Goal: Transaction & Acquisition: Purchase product/service

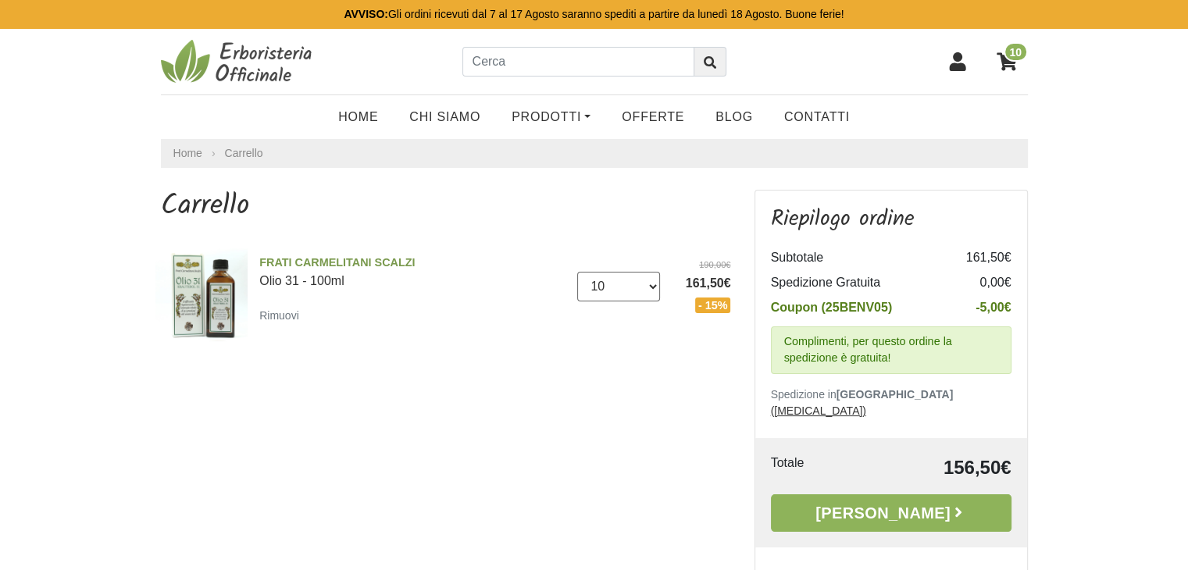
click at [647, 285] on select "0 (Rimuovi) 1 2 3 4 5 6 7 8 9 10 11 12 13 14 15 16" at bounding box center [618, 287] width 83 height 30
select select "5"
click at [577, 272] on select "0 (Rimuovi) 1 2 3 4 5 6 7 8 9 10 11 12 13 14 15 16" at bounding box center [618, 287] width 83 height 30
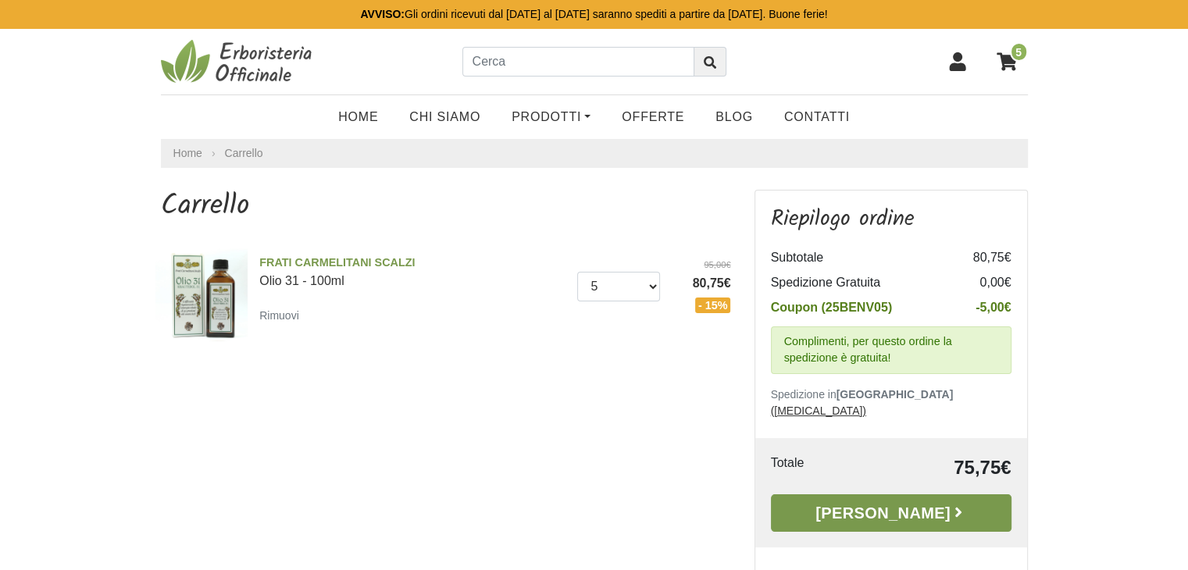
click at [905, 504] on link "[PERSON_NAME]" at bounding box center [891, 512] width 241 height 37
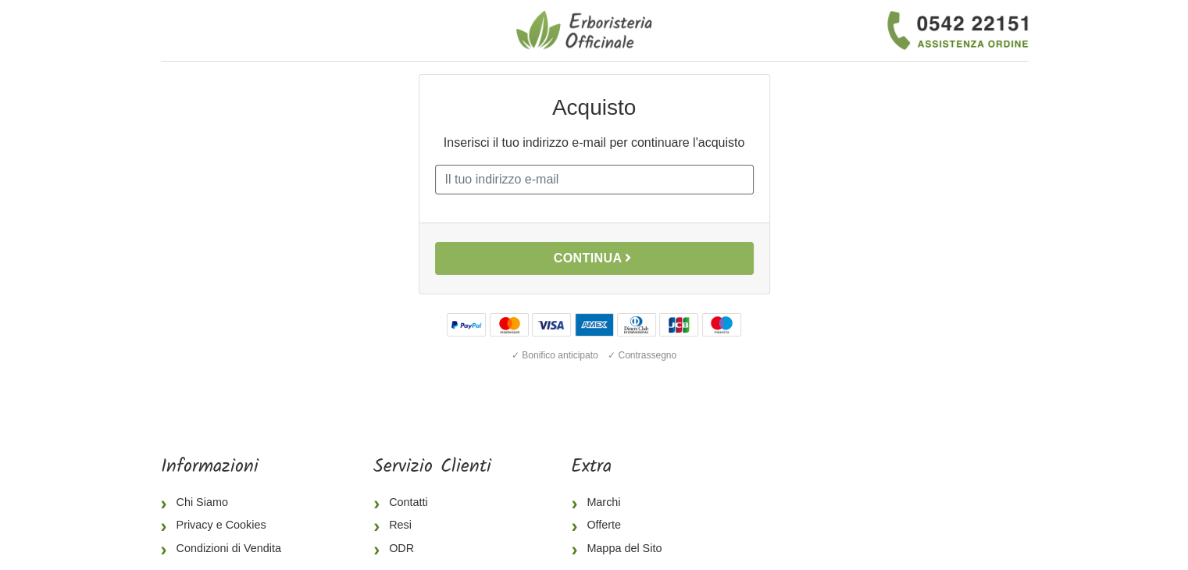
click at [612, 182] on input "E-mail" at bounding box center [594, 180] width 319 height 30
type input "[PERSON_NAME][EMAIL_ADDRESS][DOMAIN_NAME]"
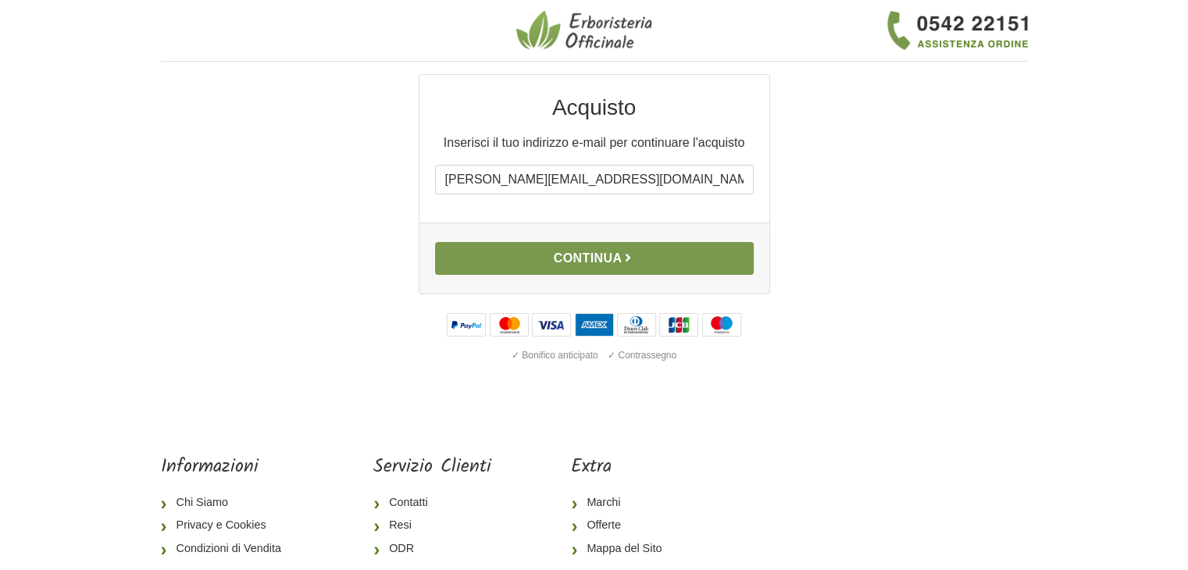
click at [587, 251] on button "Continua" at bounding box center [594, 258] width 319 height 33
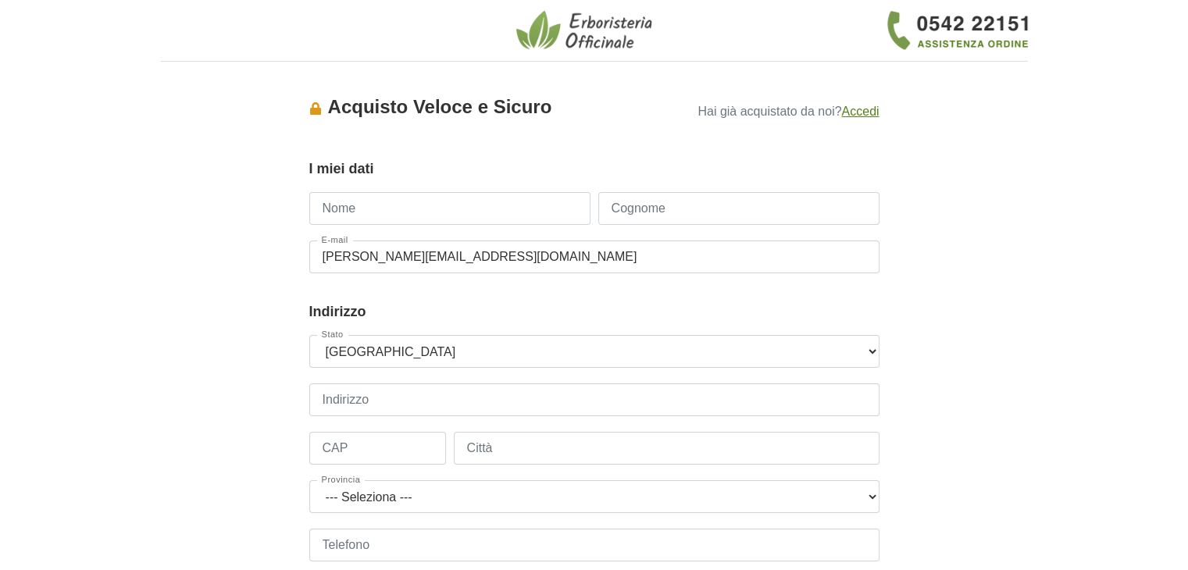
click at [491, 213] on input "Nome" at bounding box center [449, 208] width 281 height 33
type input "domenico"
click at [641, 215] on input "Cognome" at bounding box center [738, 208] width 281 height 33
type input "monteleone"
click at [436, 400] on input "Indirizzo" at bounding box center [594, 400] width 570 height 33
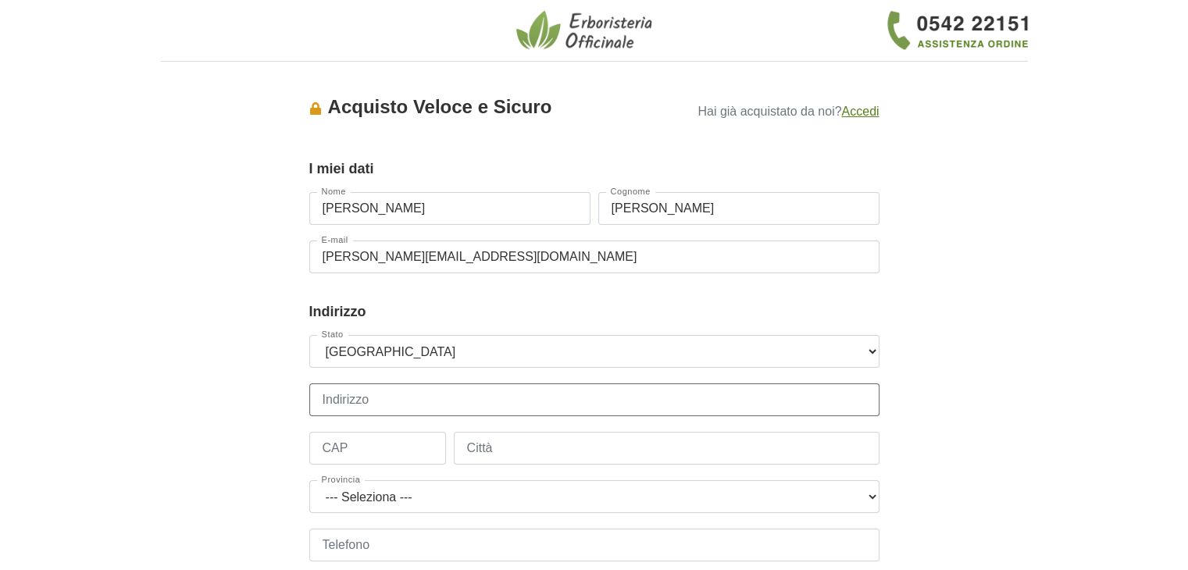
type input "via pasteur, 65"
type input "00144"
type input "roma"
select select "3924"
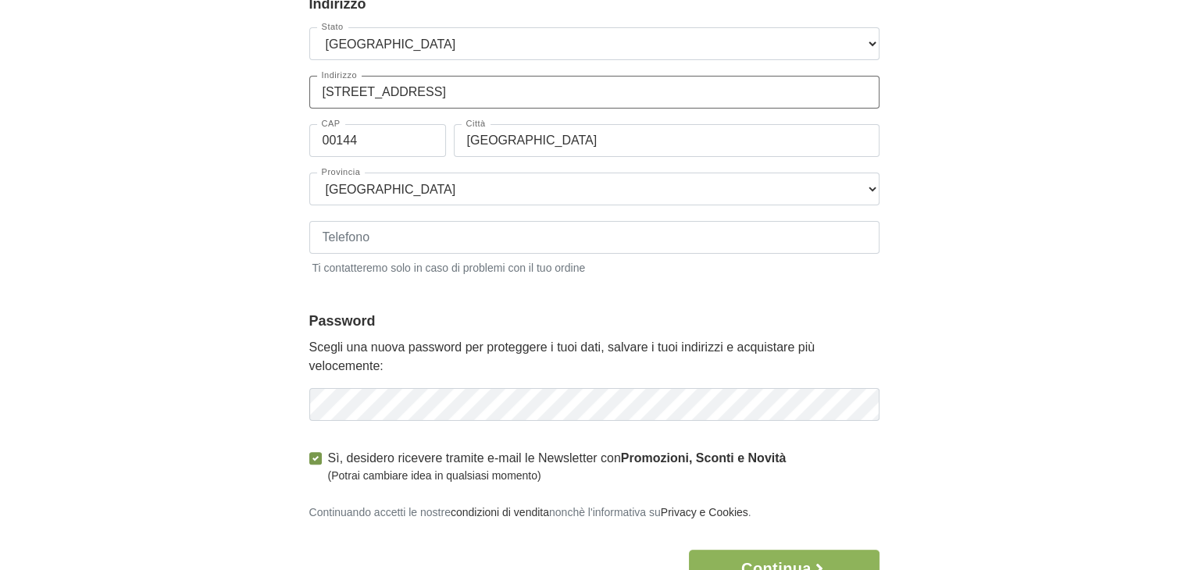
scroll to position [309, 0]
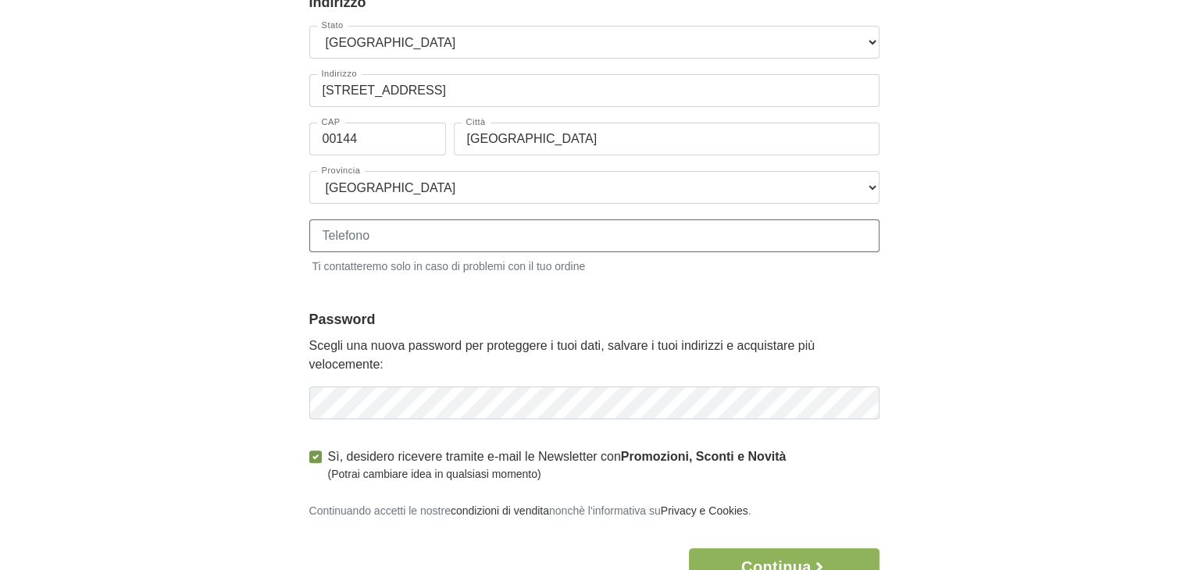
click at [460, 241] on input "Telefono" at bounding box center [594, 235] width 570 height 33
type input "3204780549"
click at [865, 406] on icon "button" at bounding box center [866, 403] width 16 height 16
click at [781, 554] on button "Continua" at bounding box center [784, 566] width 190 height 37
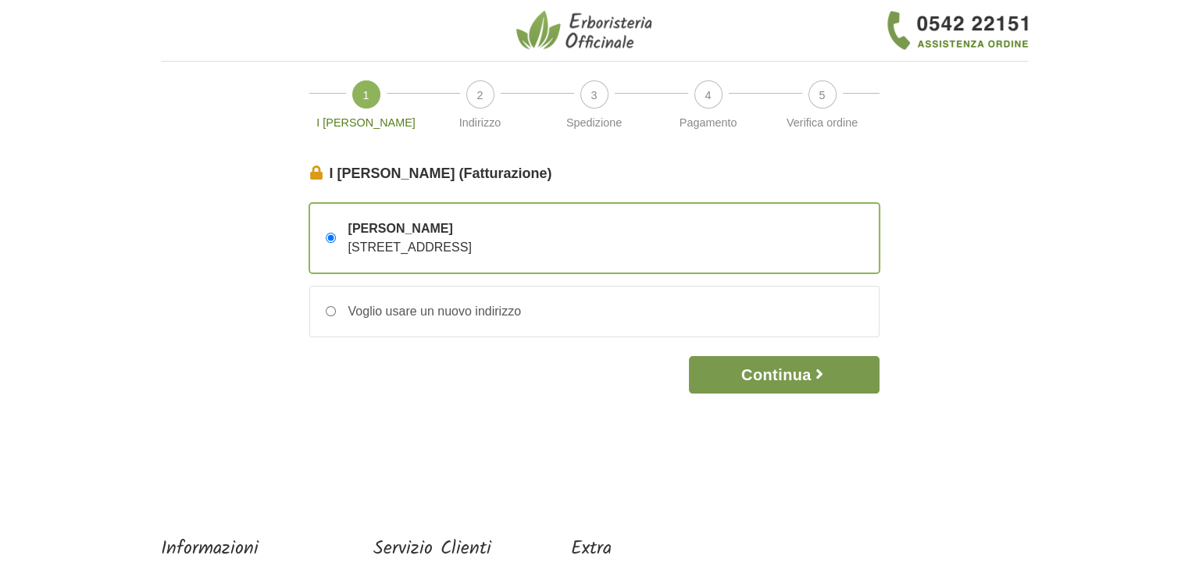
click at [756, 366] on button "Continua" at bounding box center [784, 374] width 190 height 37
click at [763, 374] on button "Continua" at bounding box center [784, 374] width 190 height 37
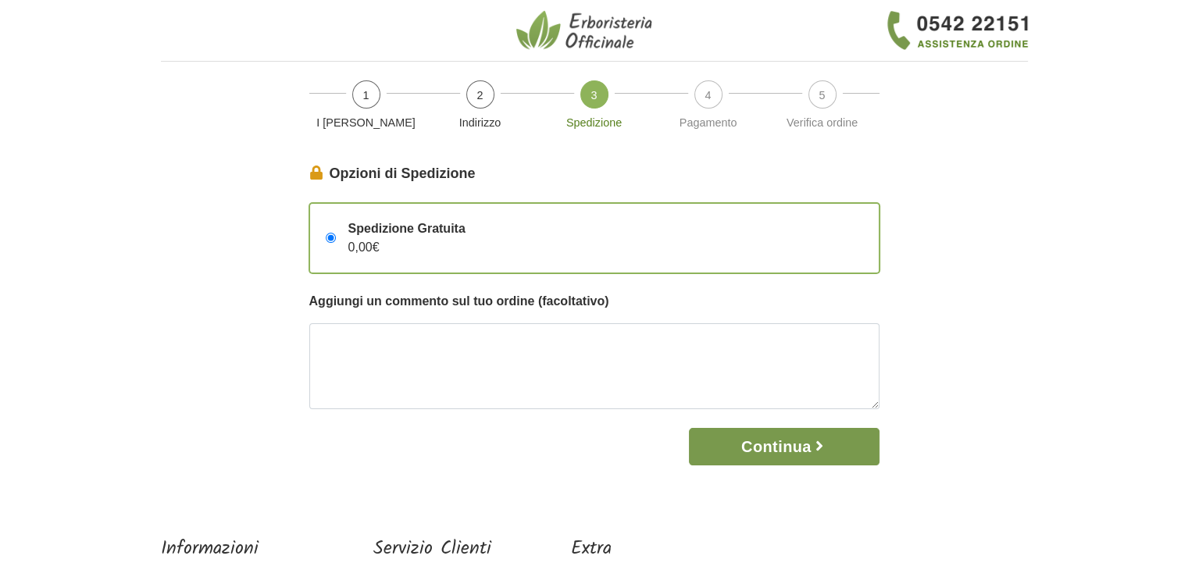
click at [803, 438] on button "Continua" at bounding box center [784, 446] width 190 height 37
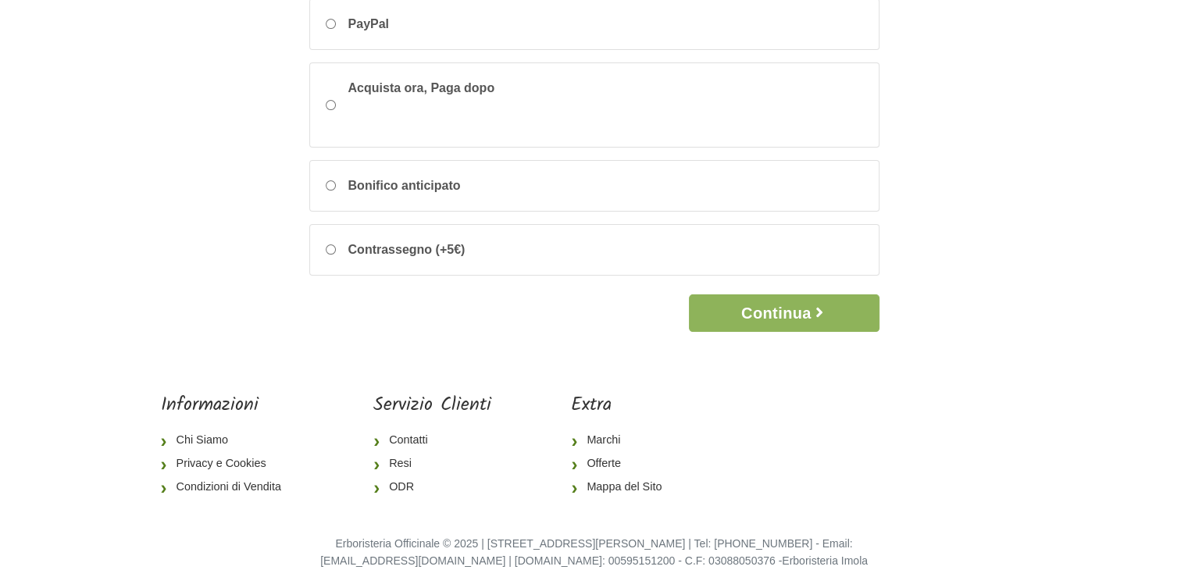
scroll to position [272, 0]
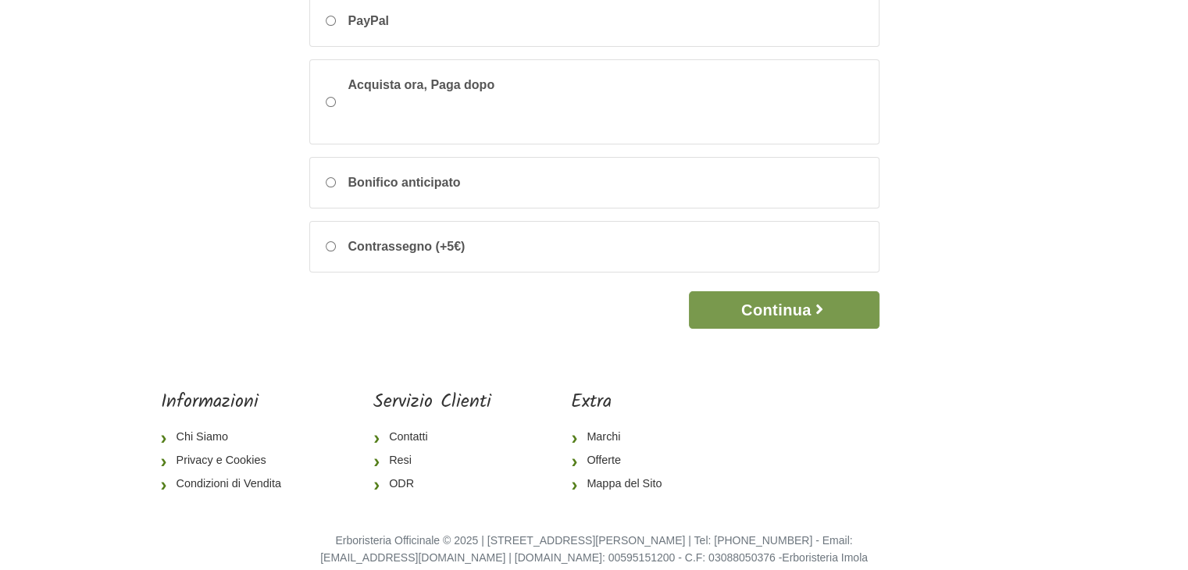
click at [772, 301] on button "Continua" at bounding box center [784, 309] width 190 height 37
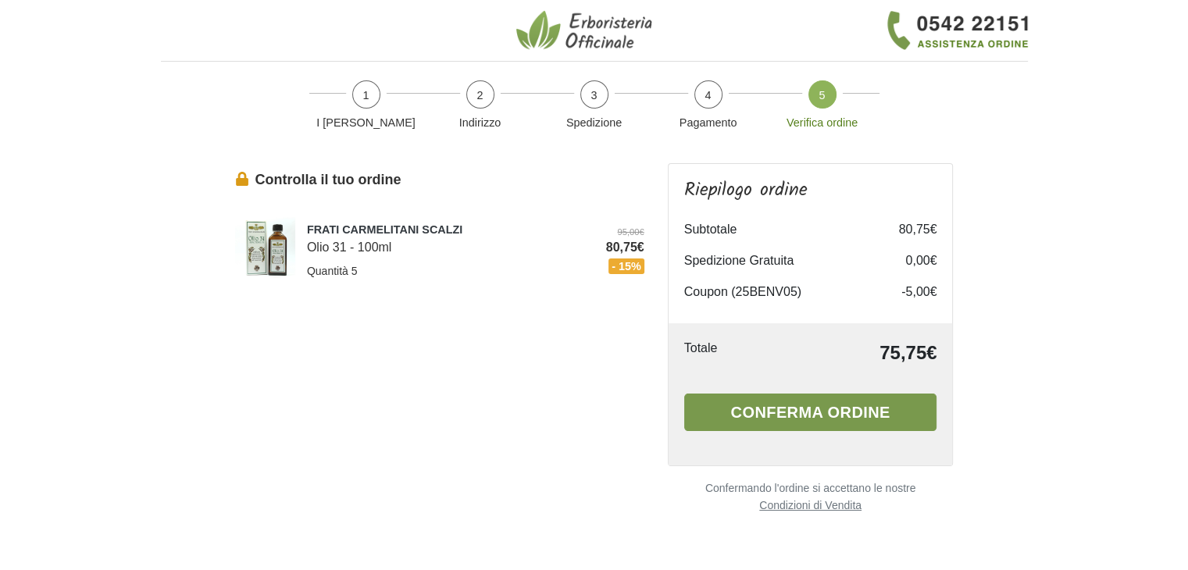
click at [843, 416] on button "Conferma ordine" at bounding box center [810, 412] width 253 height 37
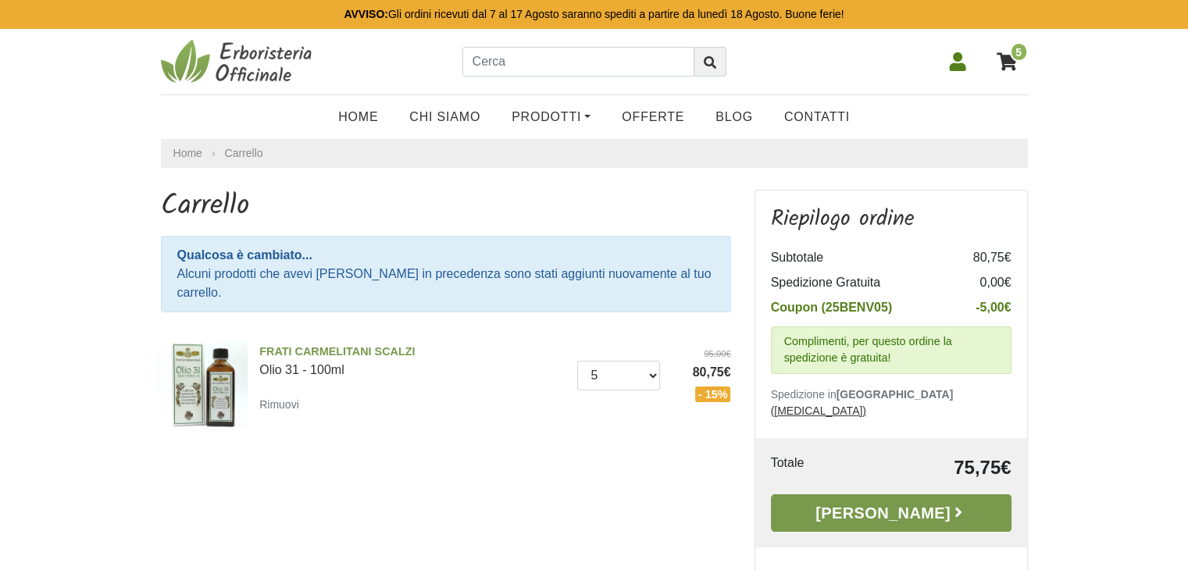
drag, startPoint x: 894, startPoint y: 494, endPoint x: 914, endPoint y: 473, distance: 29.3
click at [894, 494] on link "[PERSON_NAME]" at bounding box center [891, 512] width 241 height 37
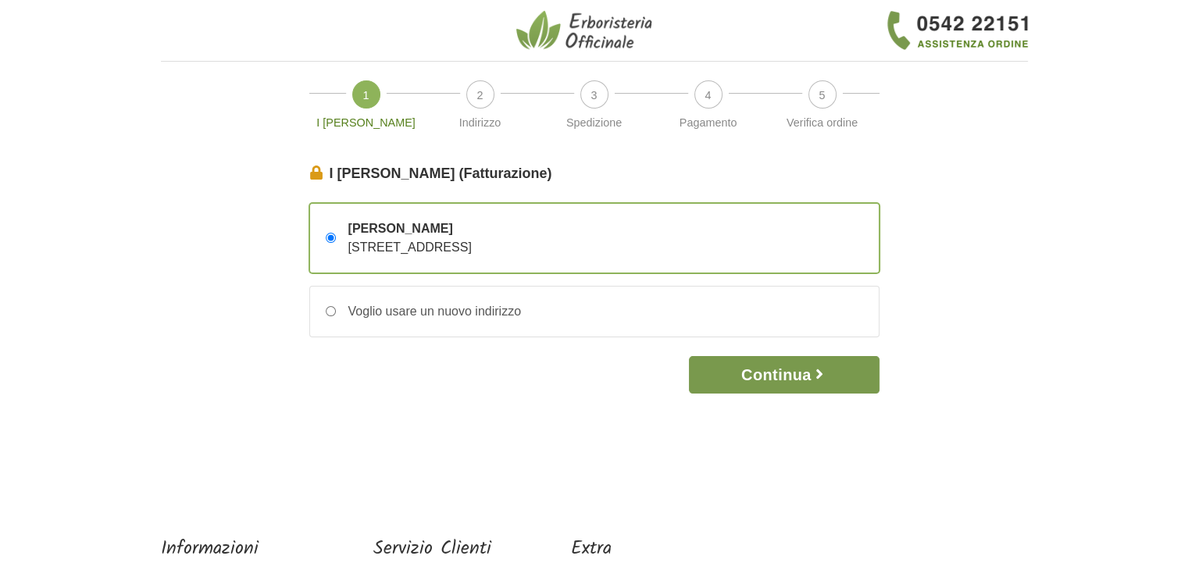
click at [752, 364] on button "Continua" at bounding box center [784, 374] width 190 height 37
click at [766, 379] on button "Continua" at bounding box center [784, 374] width 190 height 37
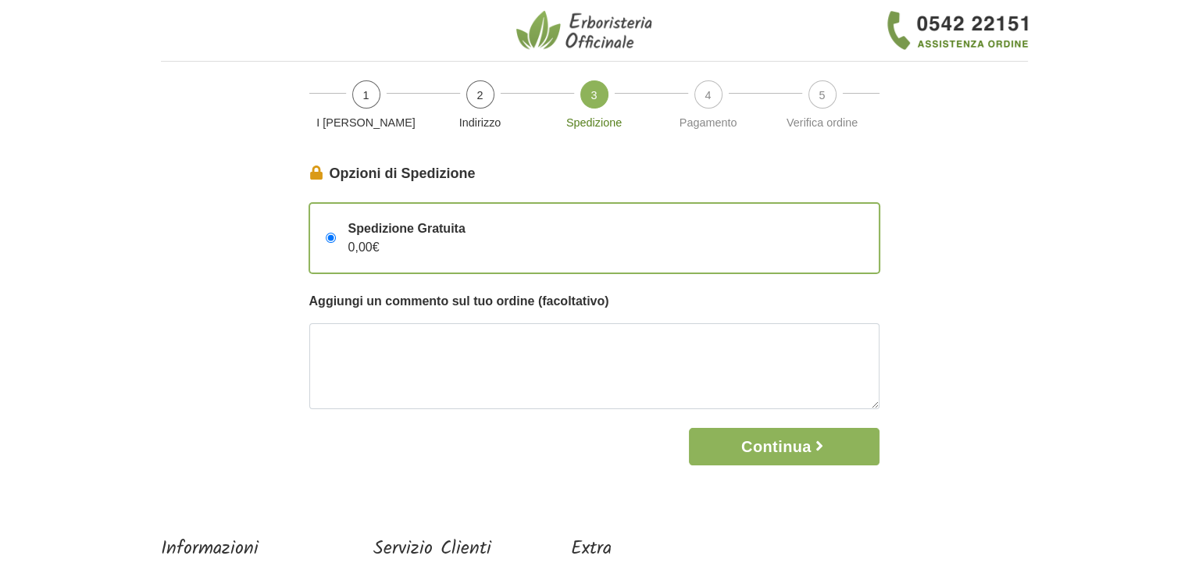
drag, startPoint x: 1187, startPoint y: 171, endPoint x: 1153, endPoint y: 269, distance: 103.5
click at [1153, 269] on body "1 I Miei Dati 2 Indirizzo 3 Spedizione 4 Pagamento 5 Verifica ordine I Miei Dat…" at bounding box center [594, 369] width 1188 height 738
click at [709, 305] on p "Aggiungi un commento sul tuo ordine (facoltativo)" at bounding box center [594, 301] width 570 height 19
click at [784, 449] on button "Continua" at bounding box center [784, 446] width 190 height 37
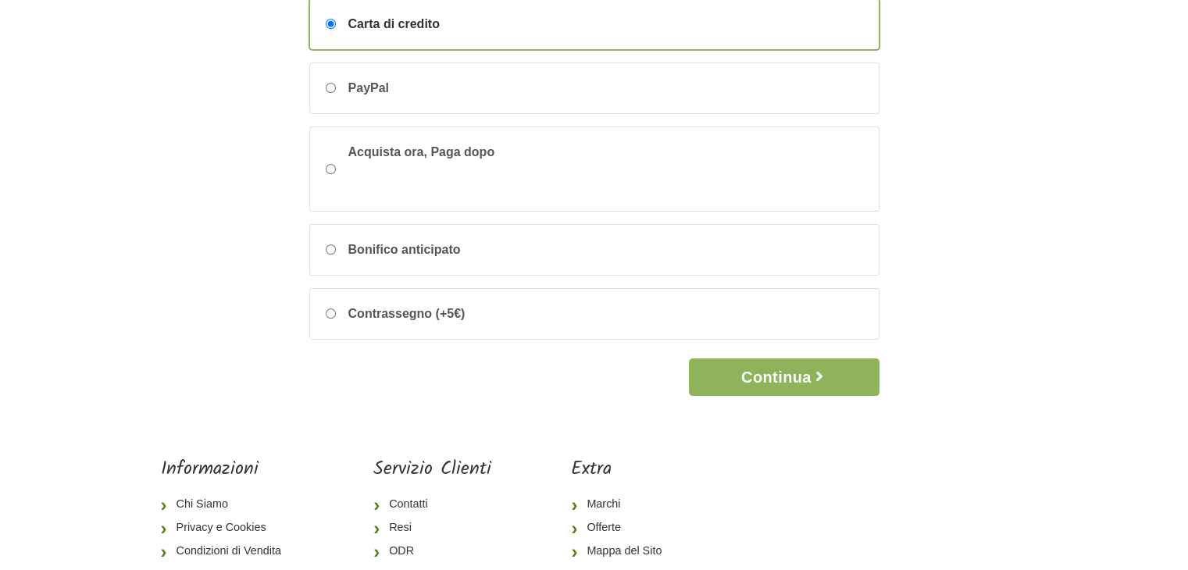
scroll to position [207, 0]
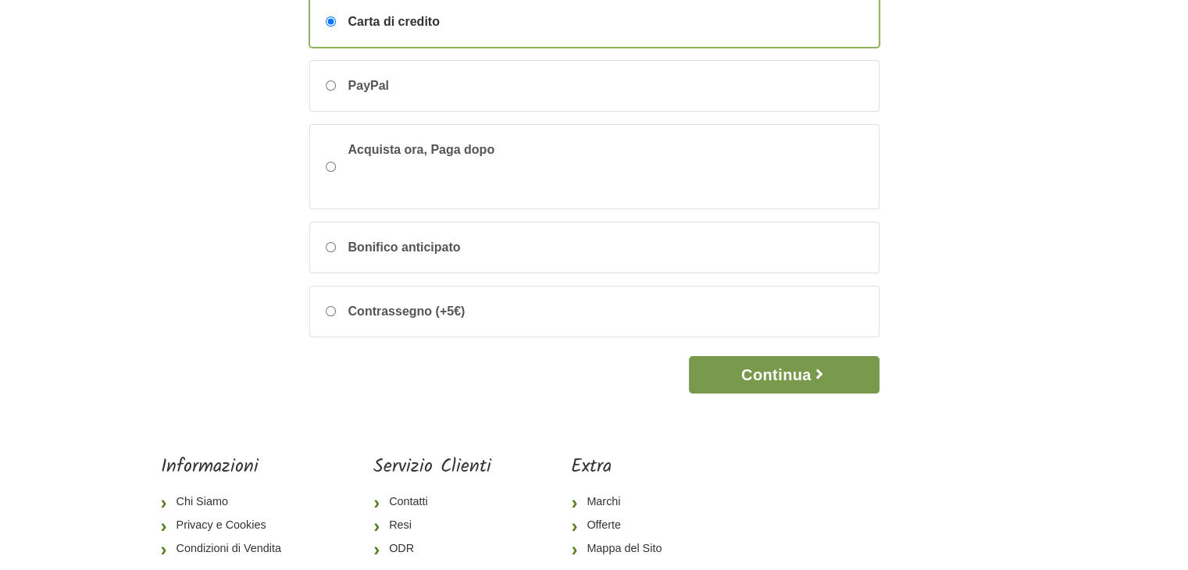
click at [781, 362] on button "Continua" at bounding box center [784, 374] width 190 height 37
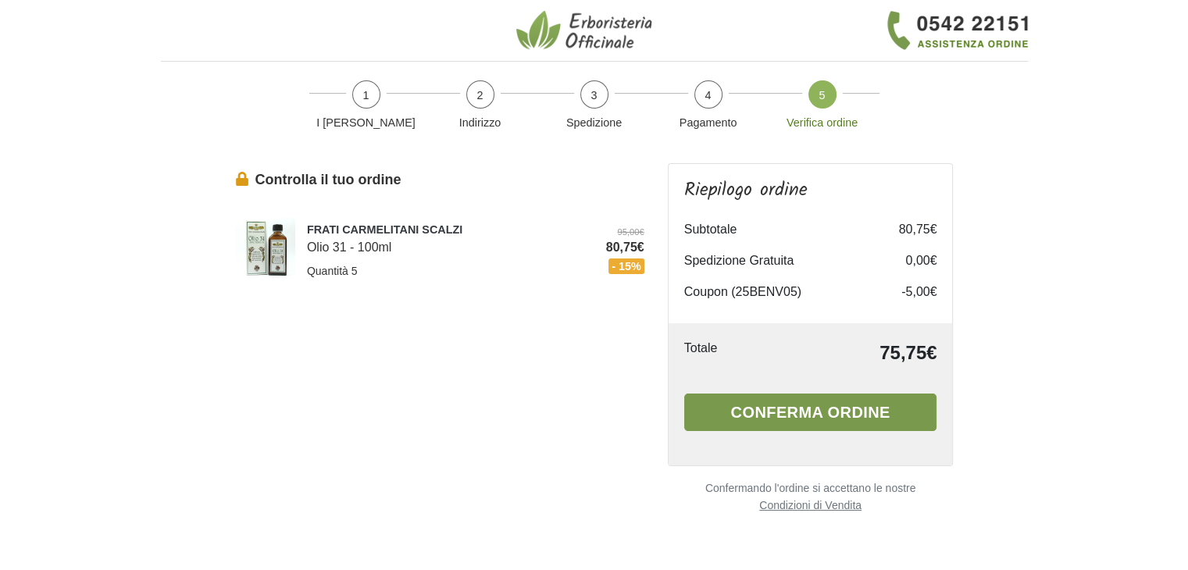
click at [755, 405] on button "Conferma ordine" at bounding box center [810, 412] width 253 height 37
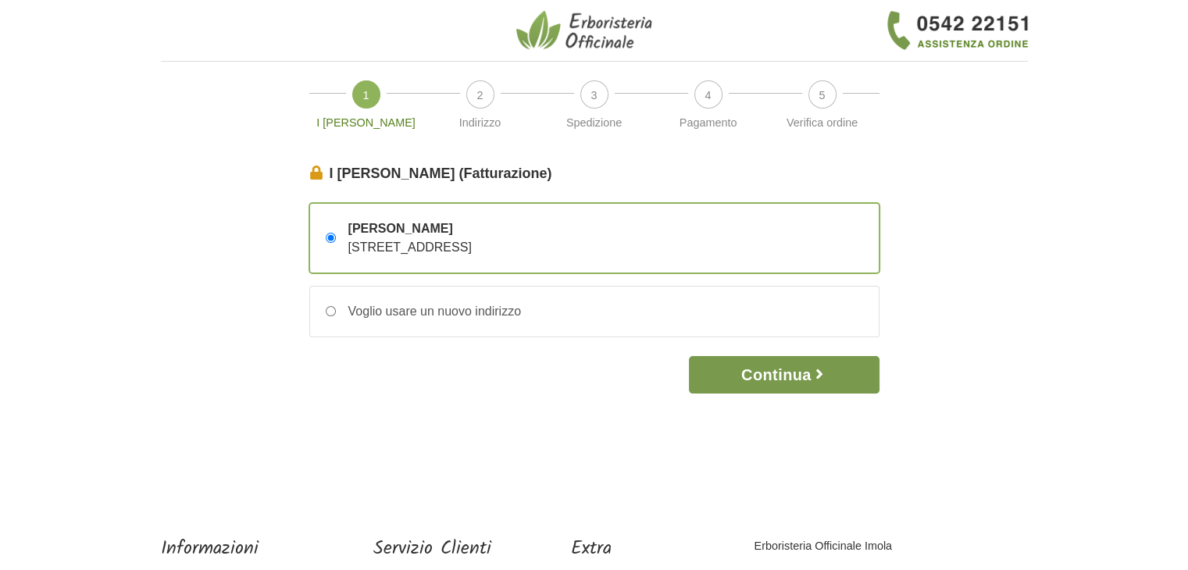
click at [787, 374] on button "Continua" at bounding box center [784, 374] width 190 height 37
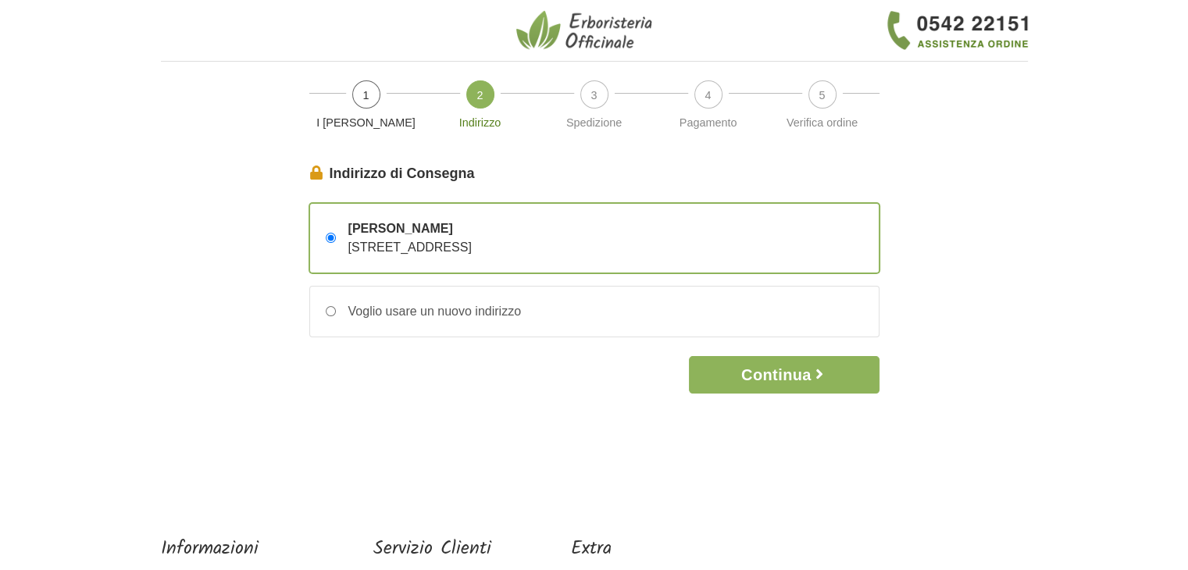
click at [787, 374] on button "Continua" at bounding box center [784, 374] width 190 height 37
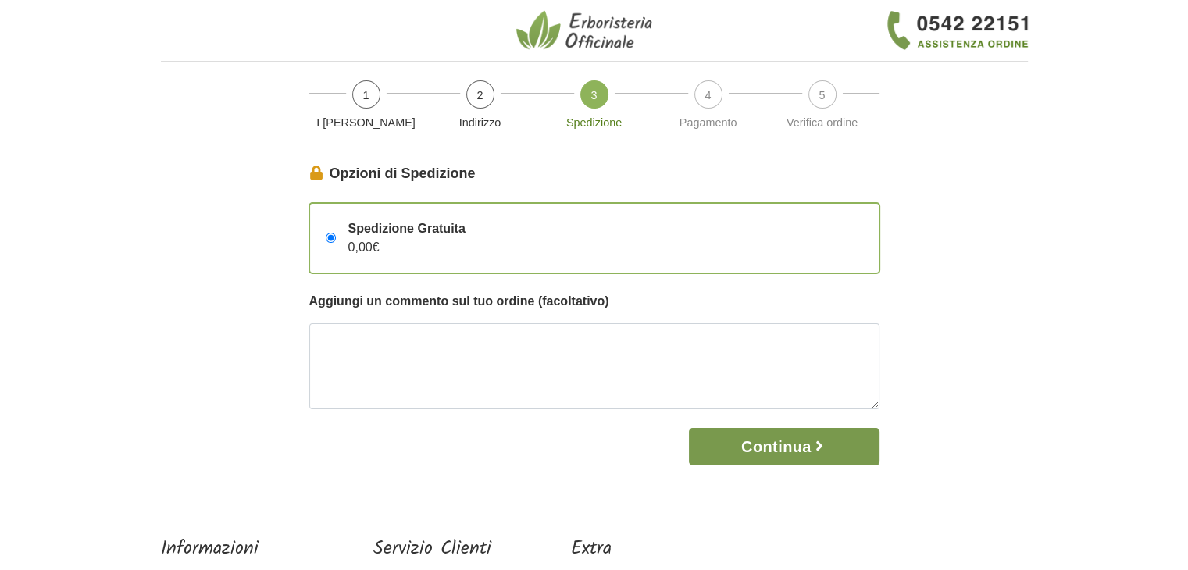
click at [755, 444] on button "Continua" at bounding box center [784, 446] width 190 height 37
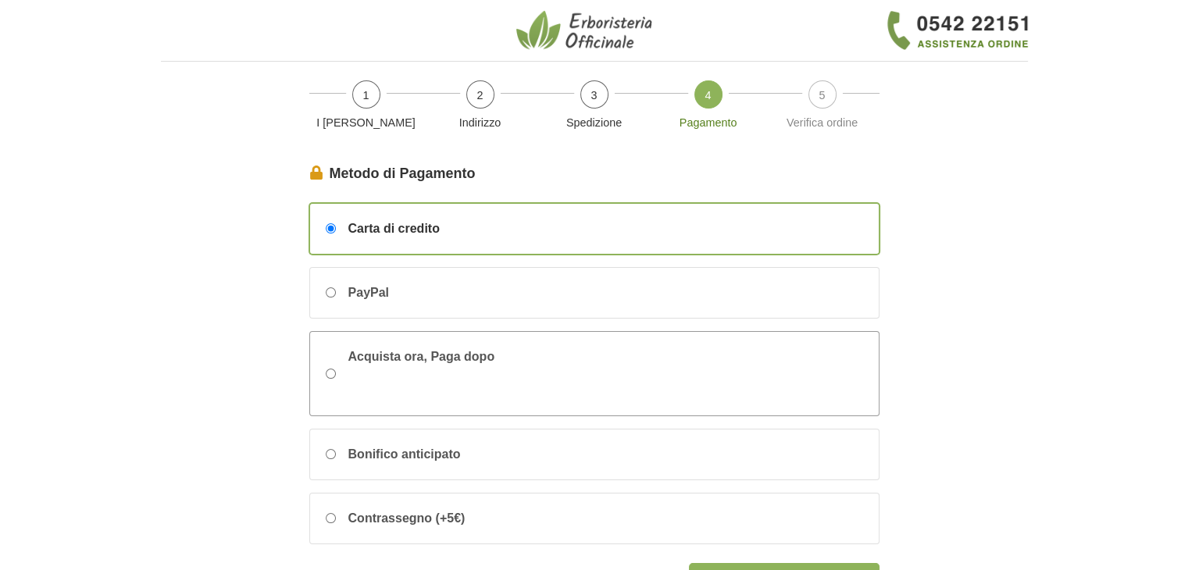
click at [330, 366] on div "Acquista ora, Paga dopo" at bounding box center [594, 374] width 569 height 84
click at [330, 369] on input "Acquista ora, Paga dopo" at bounding box center [331, 374] width 10 height 10
radio input "true"
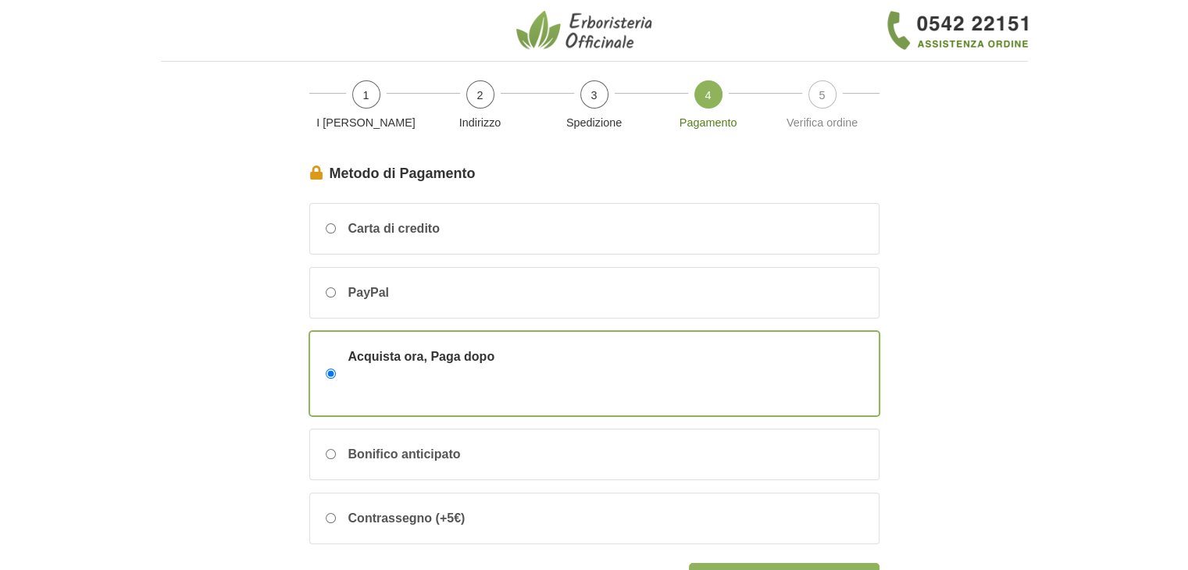
drag, startPoint x: 1187, startPoint y: 194, endPoint x: 1065, endPoint y: 265, distance: 141.1
click at [1161, 253] on body "1 I Miei Dati 2 Indirizzo 3 Spedizione 4 Pagamento 5 Verifica ordine I Miei Dat…" at bounding box center [594, 431] width 1188 height 863
click at [332, 291] on input "PayPal" at bounding box center [331, 292] width 10 height 10
radio input "true"
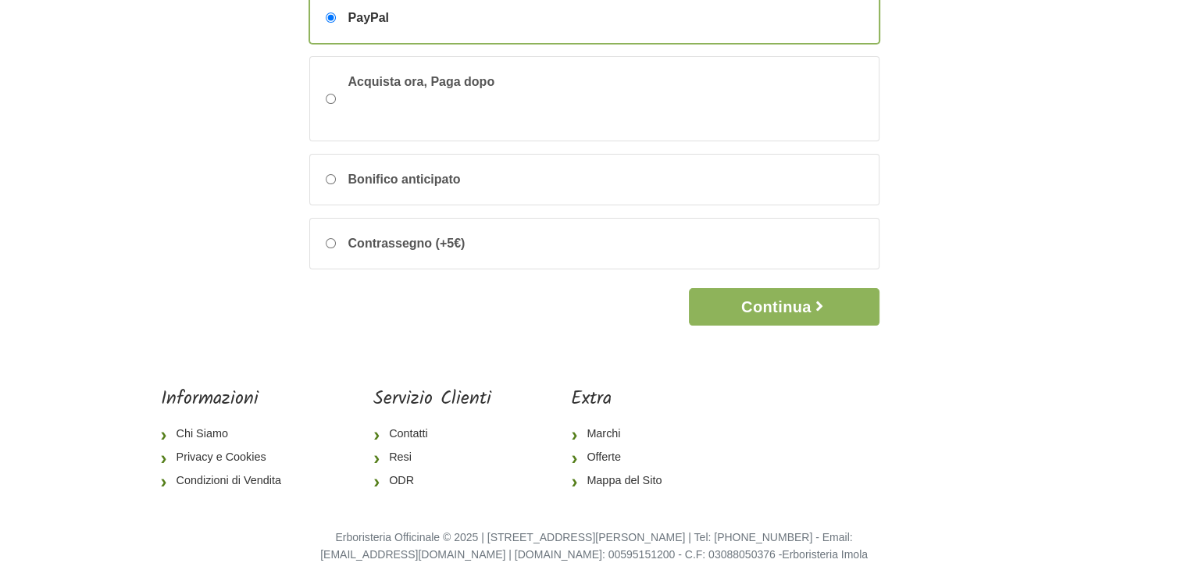
scroll to position [291, 0]
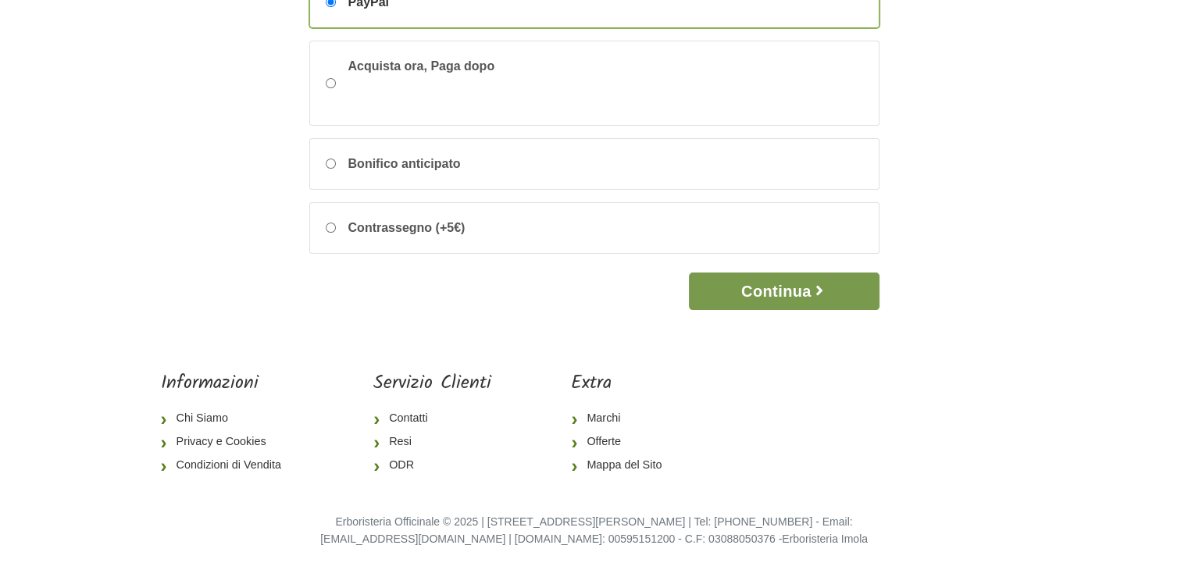
click at [753, 285] on button "Continua" at bounding box center [784, 291] width 190 height 37
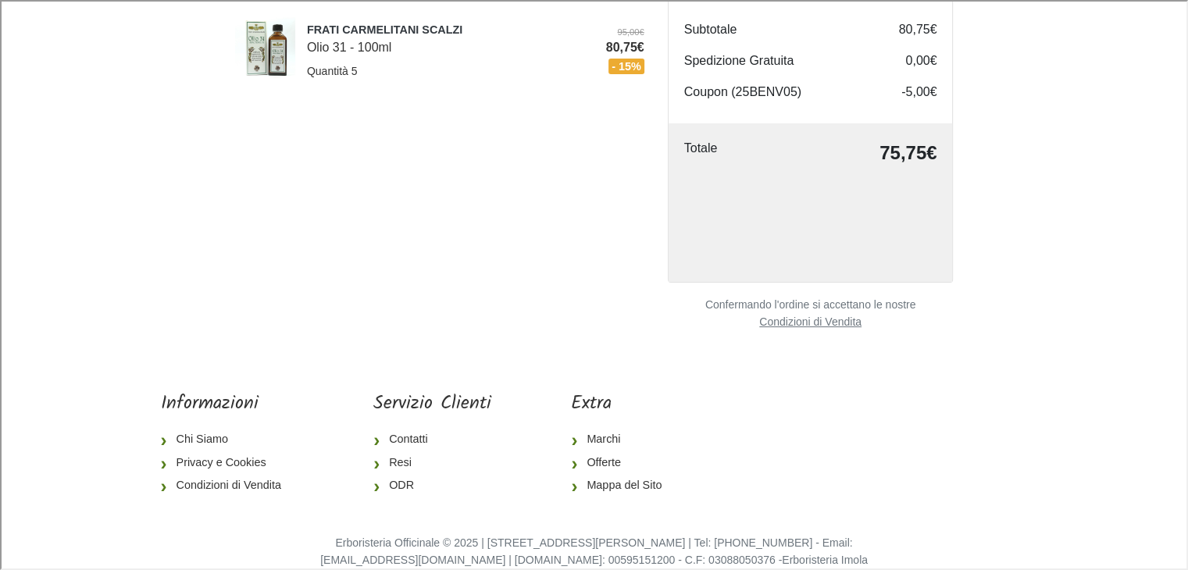
scroll to position [222, 0]
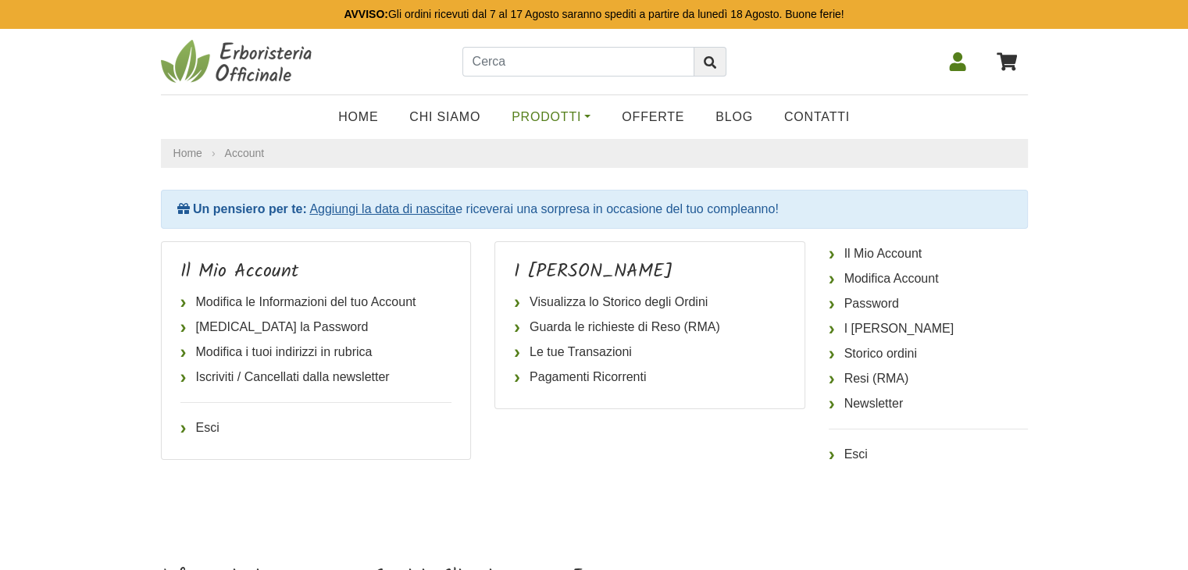
click at [558, 117] on link "Prodotti" at bounding box center [551, 117] width 110 height 31
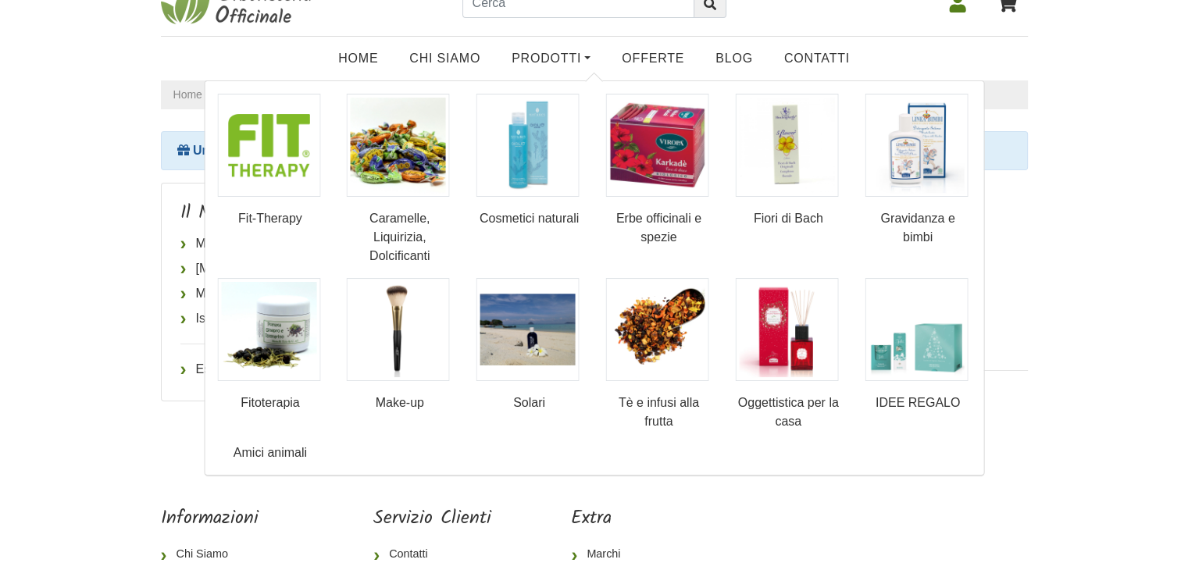
scroll to position [57, 0]
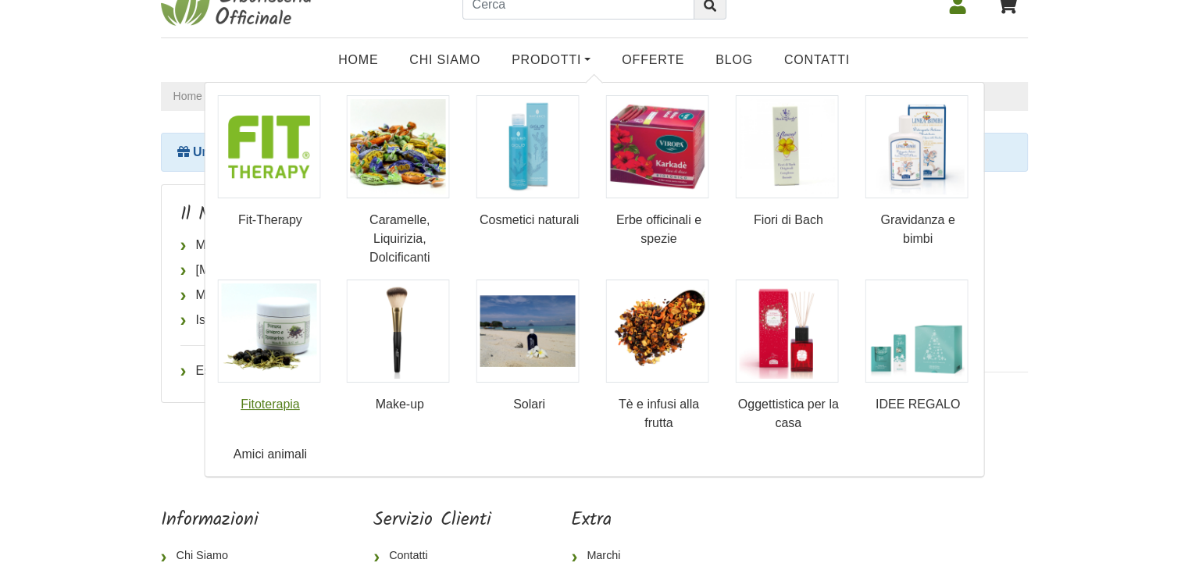
click at [297, 343] on img at bounding box center [268, 331] width 103 height 103
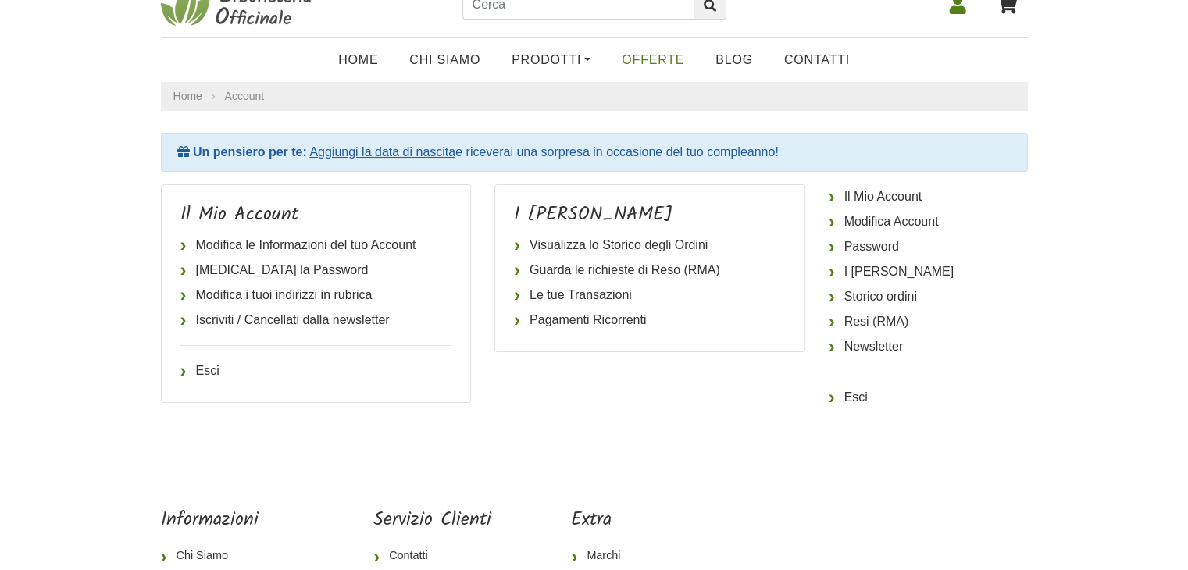
click at [651, 60] on link "OFFERTE" at bounding box center [653, 60] width 94 height 31
